Goal: Find specific page/section: Find specific page/section

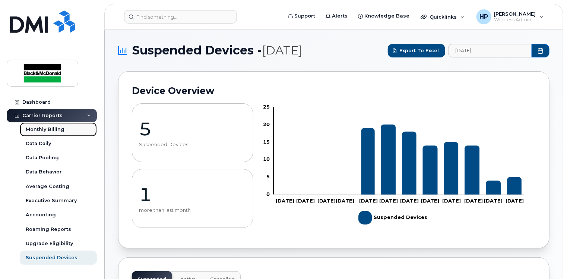
click at [49, 129] on div "Monthly Billing" at bounding box center [45, 129] width 39 height 7
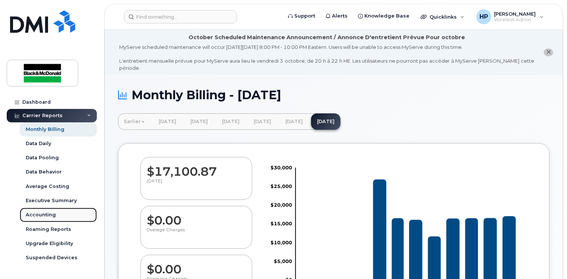
drag, startPoint x: 47, startPoint y: 213, endPoint x: 57, endPoint y: 212, distance: 10.8
click at [48, 213] on div "Accounting" at bounding box center [41, 214] width 30 height 7
